Goal: Navigation & Orientation: Find specific page/section

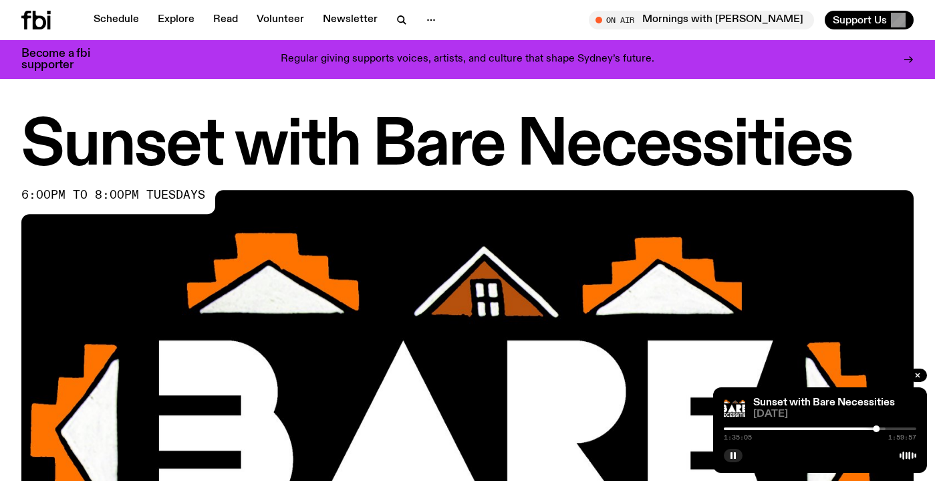
scroll to position [646, 0]
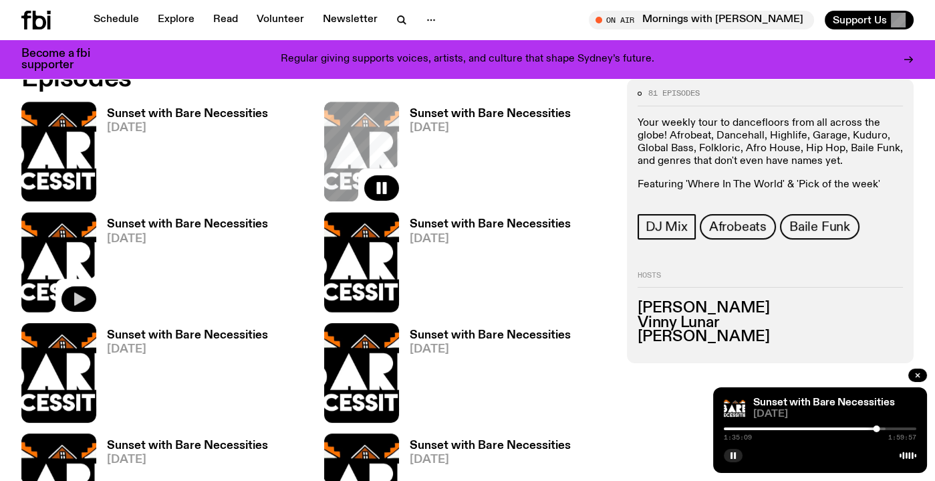
click at [75, 295] on icon "button" at bounding box center [79, 298] width 11 height 13
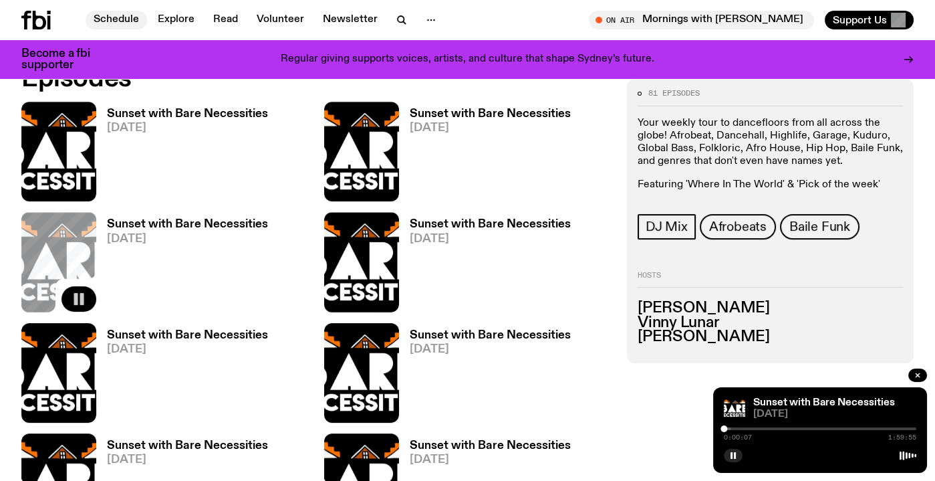
click at [111, 24] on link "Schedule" at bounding box center [116, 20] width 61 height 19
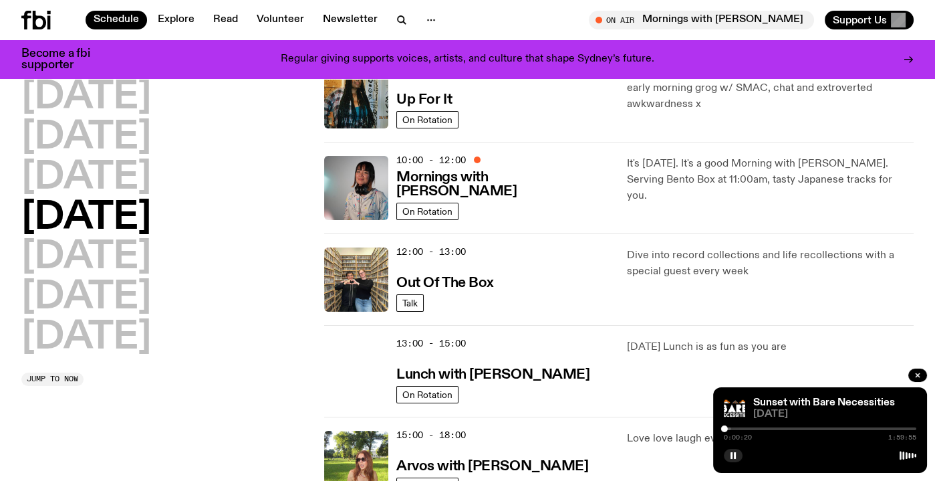
scroll to position [166, 0]
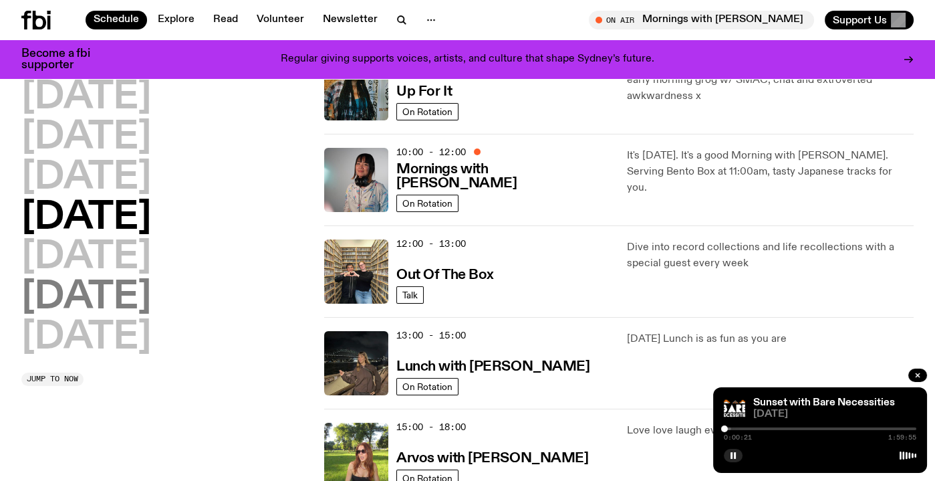
click at [114, 307] on h2 "[DATE]" at bounding box center [86, 297] width 130 height 37
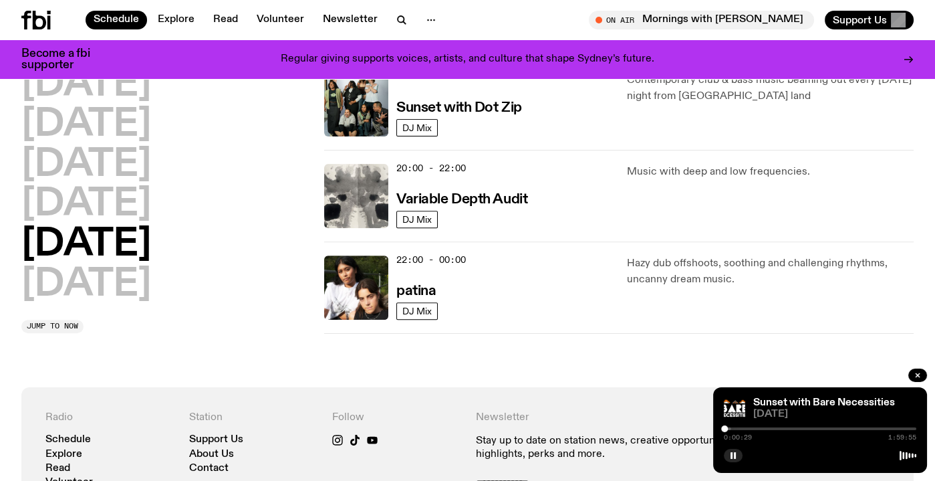
scroll to position [898, 0]
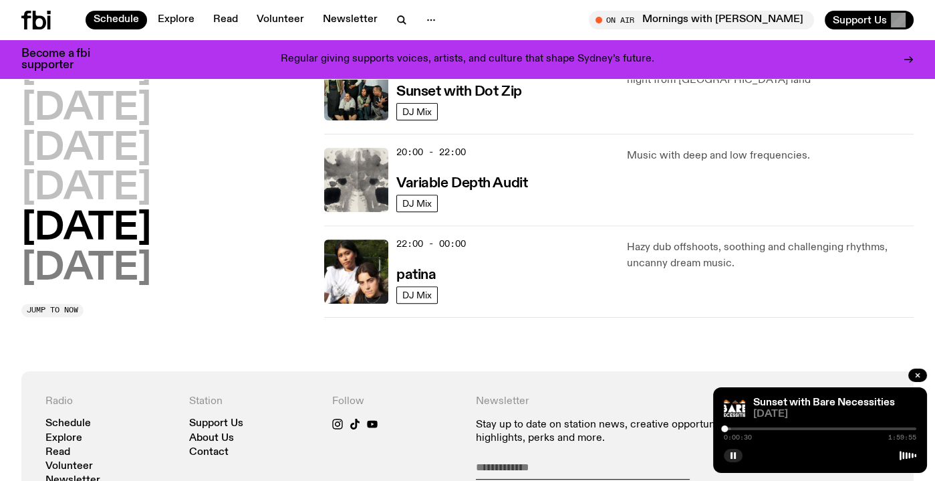
click at [114, 269] on h2 "[DATE]" at bounding box center [86, 268] width 130 height 37
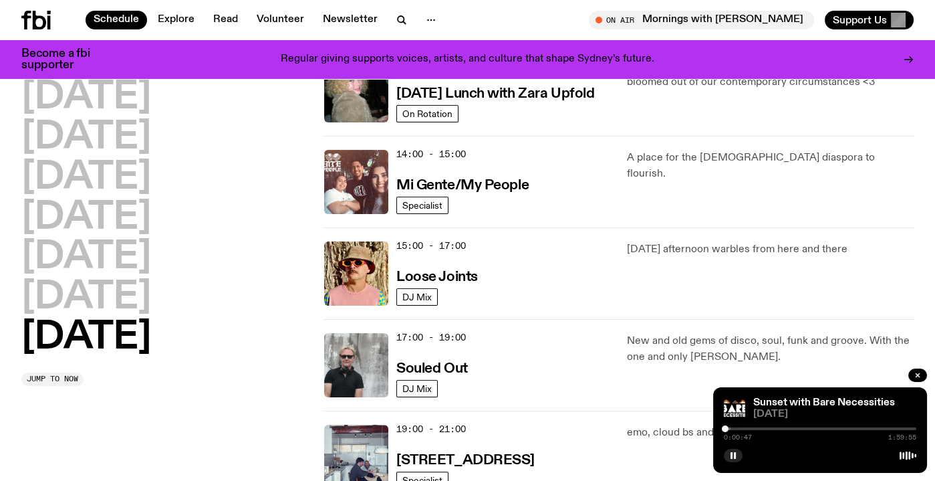
scroll to position [449, 0]
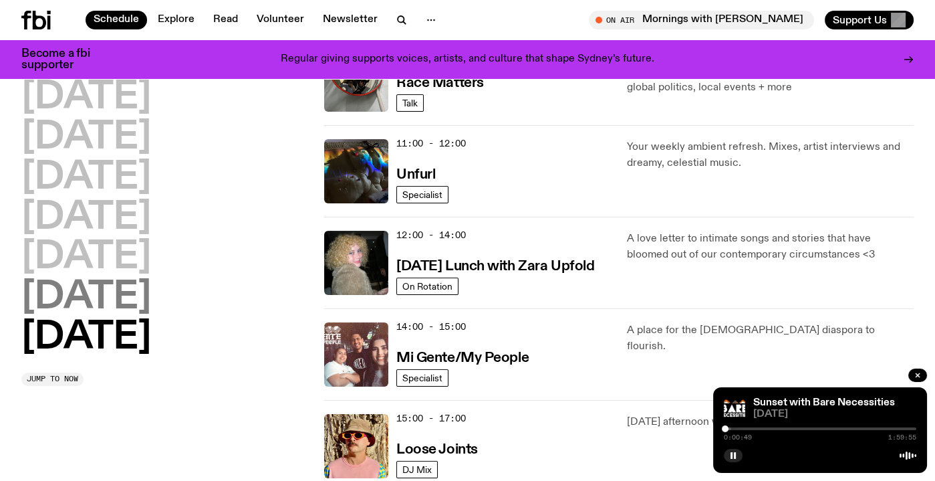
click at [69, 299] on h2 "[DATE]" at bounding box center [86, 297] width 130 height 37
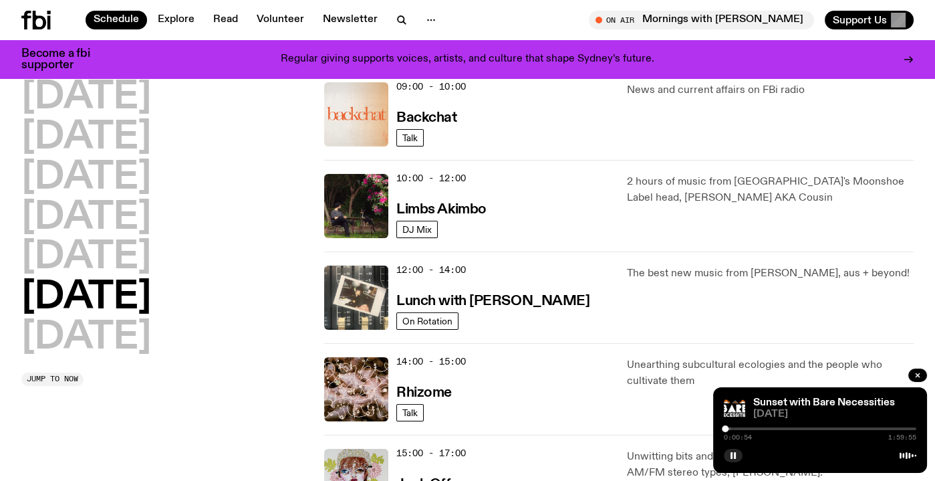
scroll to position [326, 0]
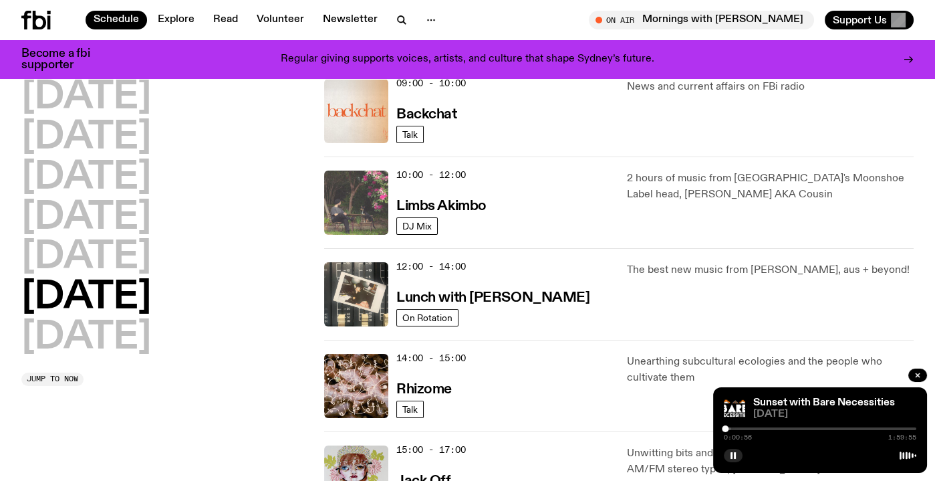
click at [362, 208] on img at bounding box center [356, 202] width 64 height 64
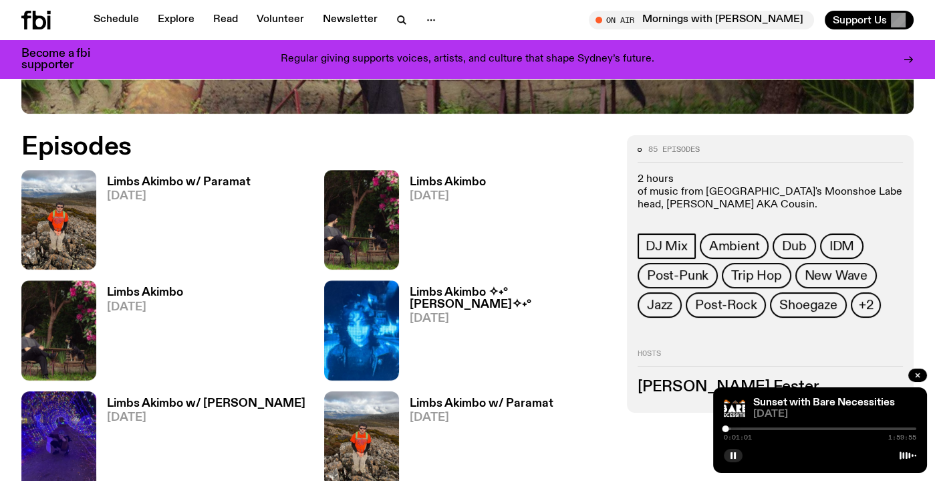
scroll to position [600, 0]
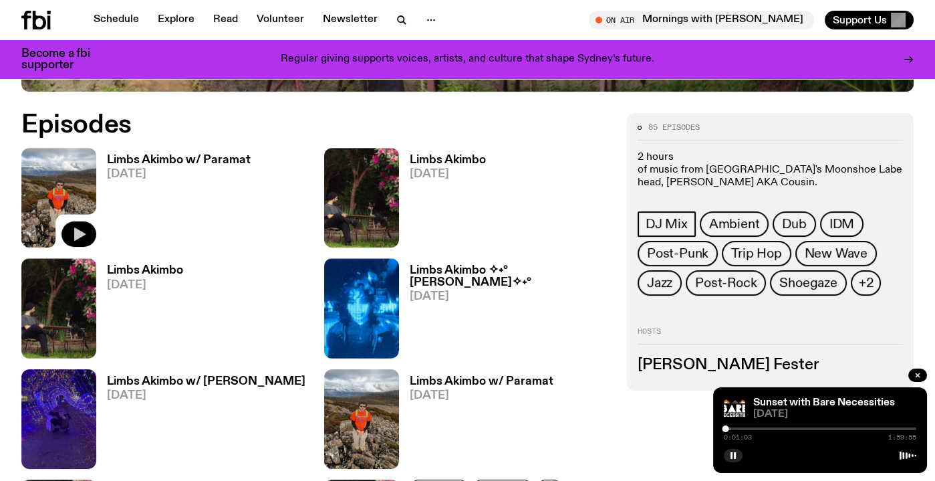
click at [78, 237] on icon "button" at bounding box center [79, 234] width 11 height 13
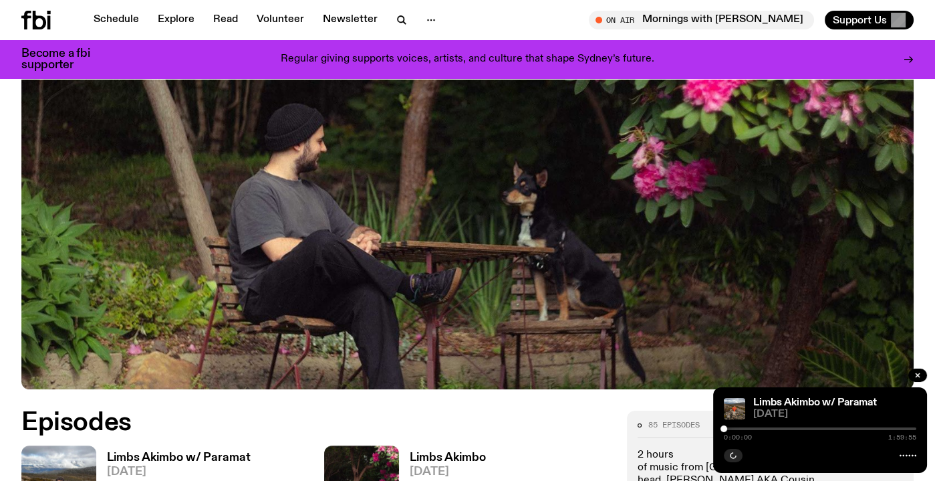
scroll to position [302, 0]
